Goal: Task Accomplishment & Management: Use online tool/utility

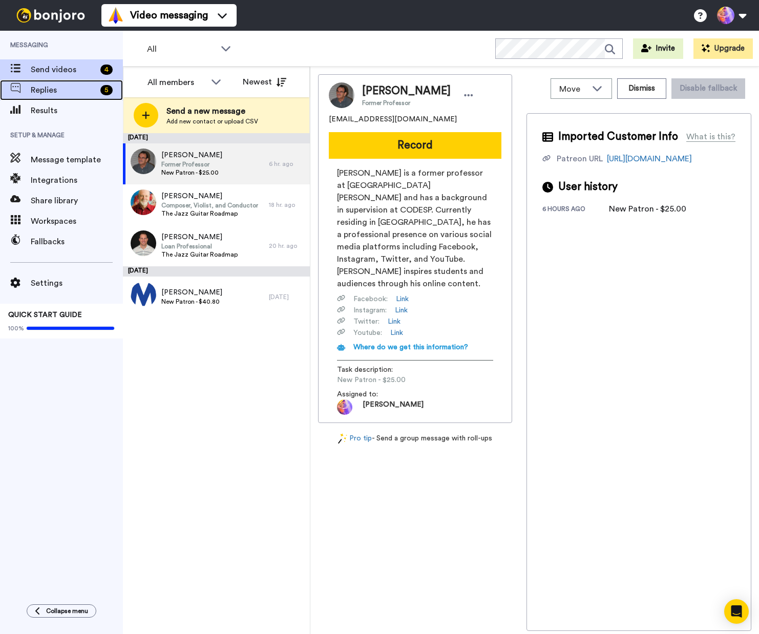
click at [62, 92] on span "Replies" at bounding box center [64, 90] width 66 height 12
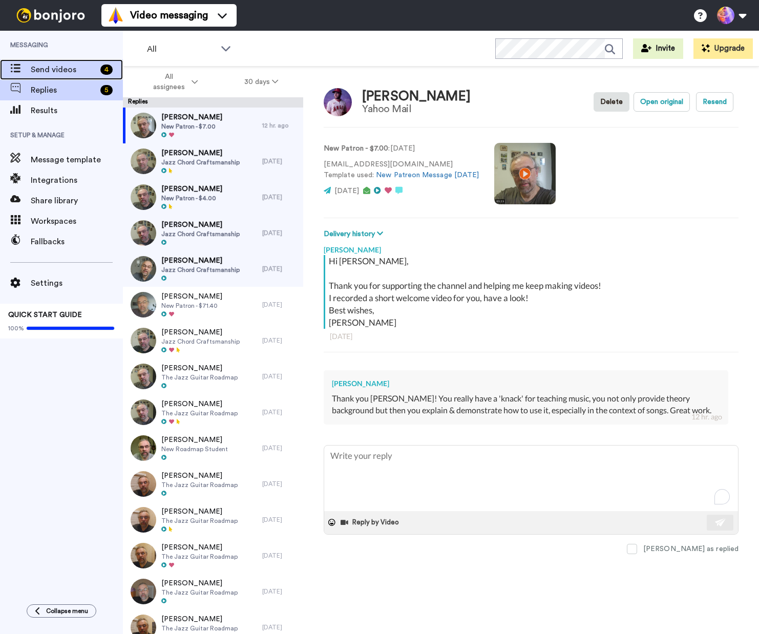
click at [54, 67] on span "Send videos" at bounding box center [64, 70] width 66 height 12
